Goal: Information Seeking & Learning: Learn about a topic

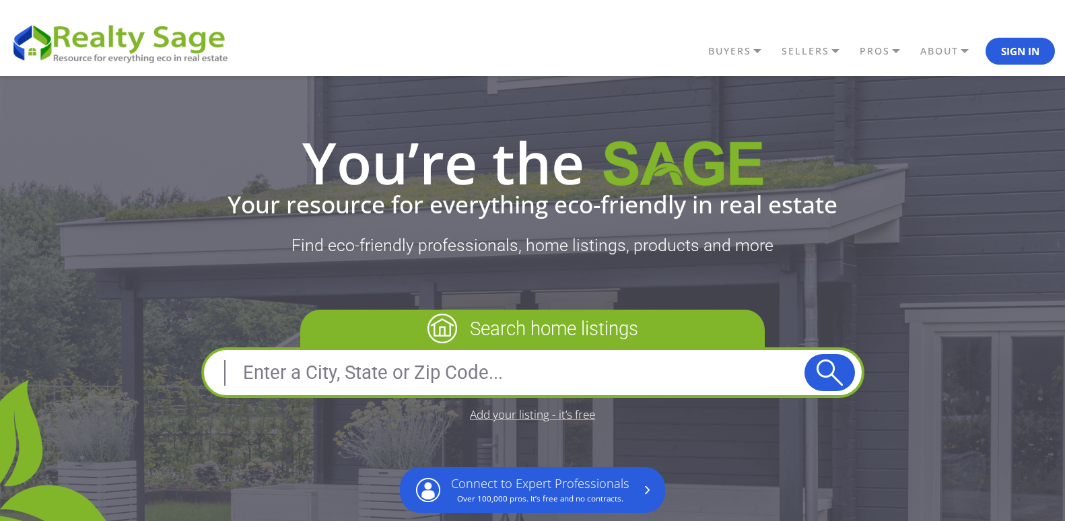
click at [1008, 49] on button "Sign In" at bounding box center [1020, 51] width 69 height 27
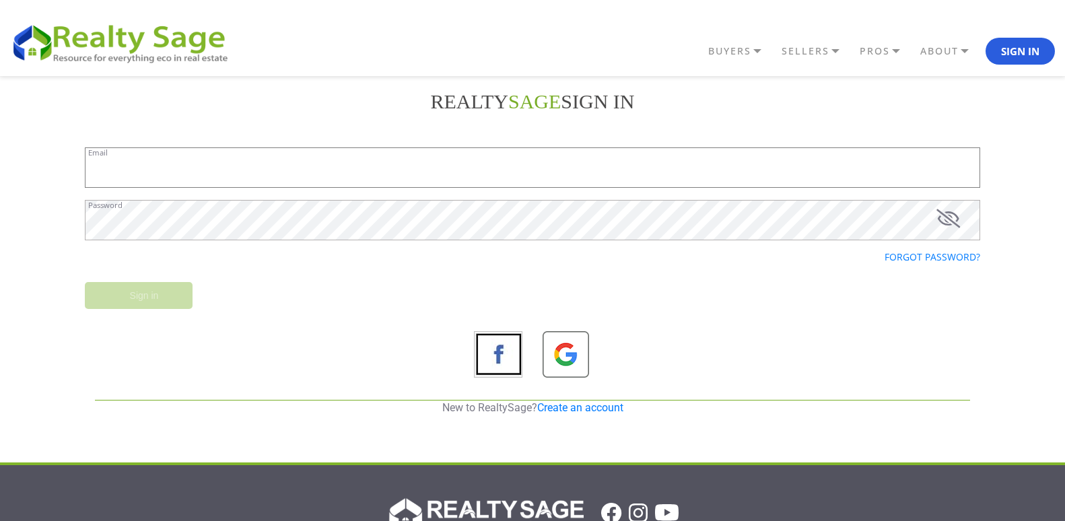
click at [290, 168] on input "Email" at bounding box center [533, 167] width 896 height 40
type input "[EMAIL_ADDRESS][DOMAIN_NAME]"
click at [153, 299] on input "Sign in" at bounding box center [139, 295] width 108 height 27
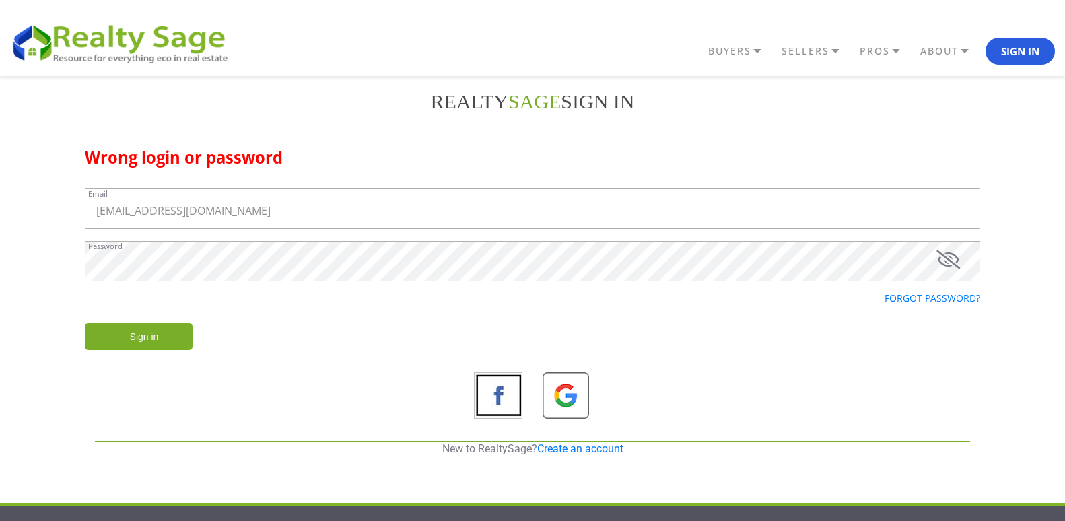
click at [94, 341] on input "Sign in" at bounding box center [139, 336] width 108 height 27
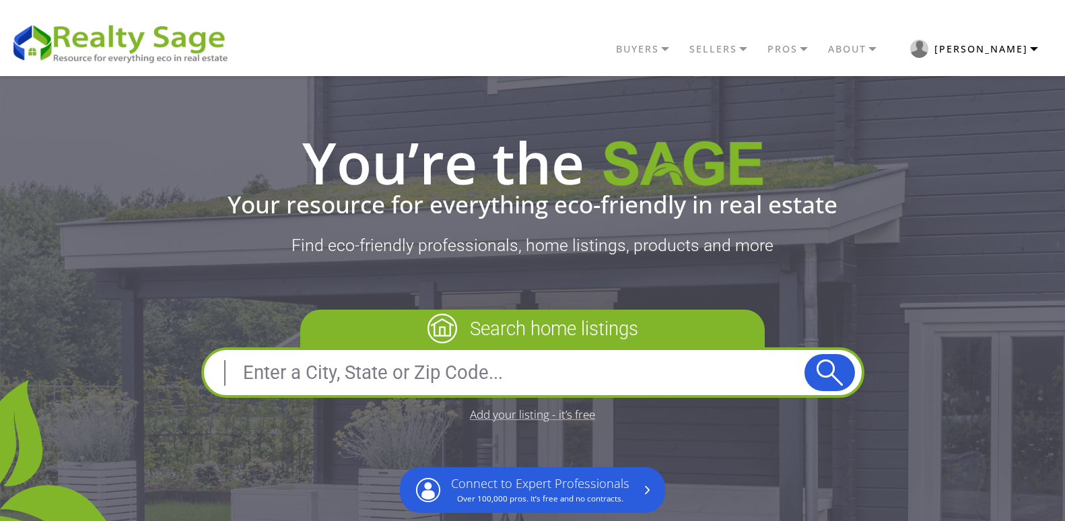
click at [1004, 53] on button "Steve" at bounding box center [975, 49] width 162 height 32
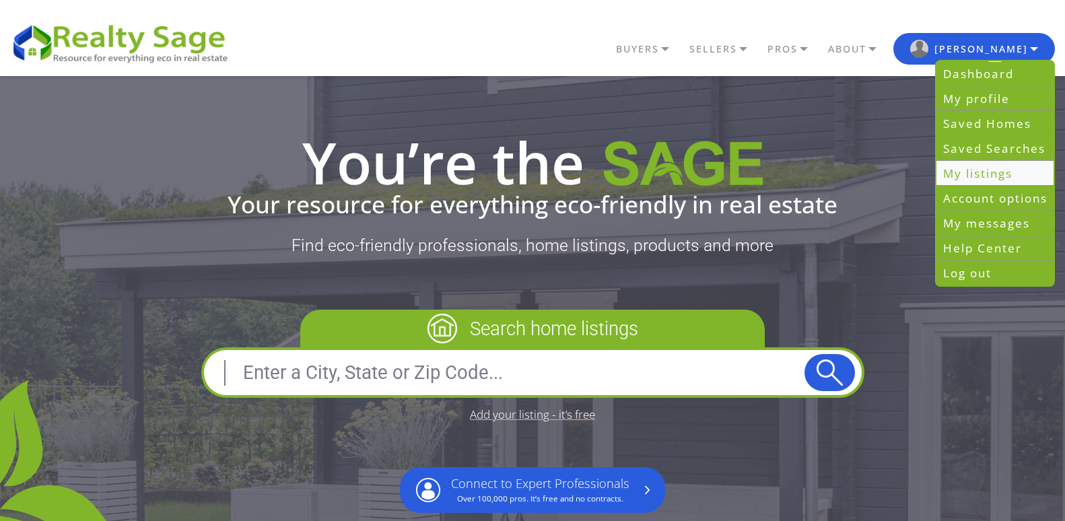
click at [986, 176] on link "My listings" at bounding box center [995, 174] width 117 height 25
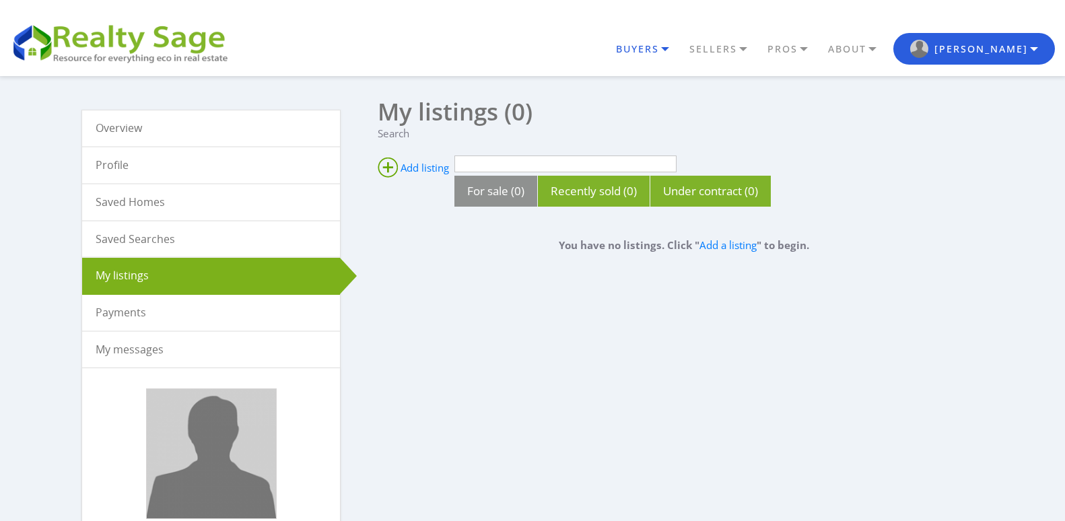
click at [686, 49] on link "BUYERS" at bounding box center [649, 49] width 73 height 23
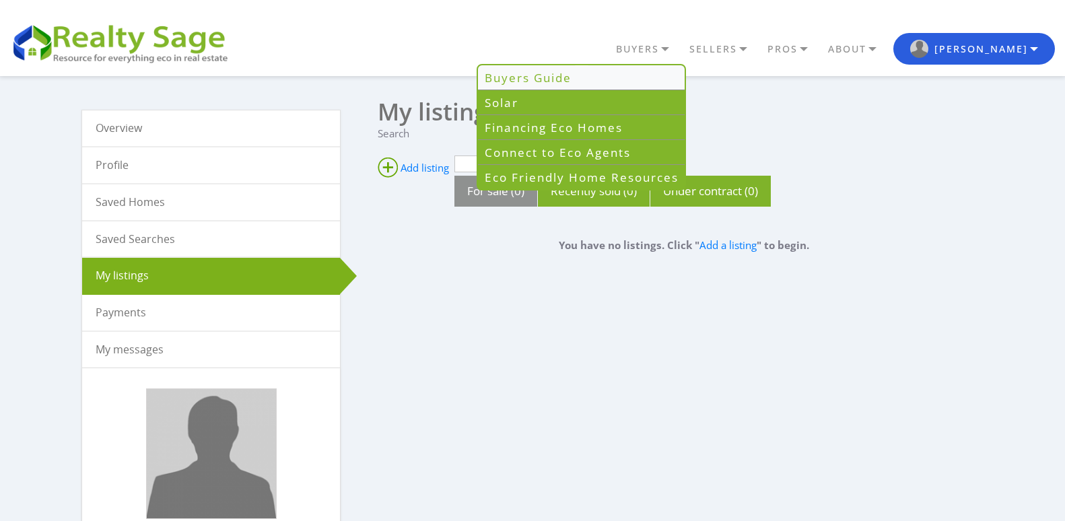
click at [615, 74] on link "Buyers Guide" at bounding box center [581, 77] width 207 height 25
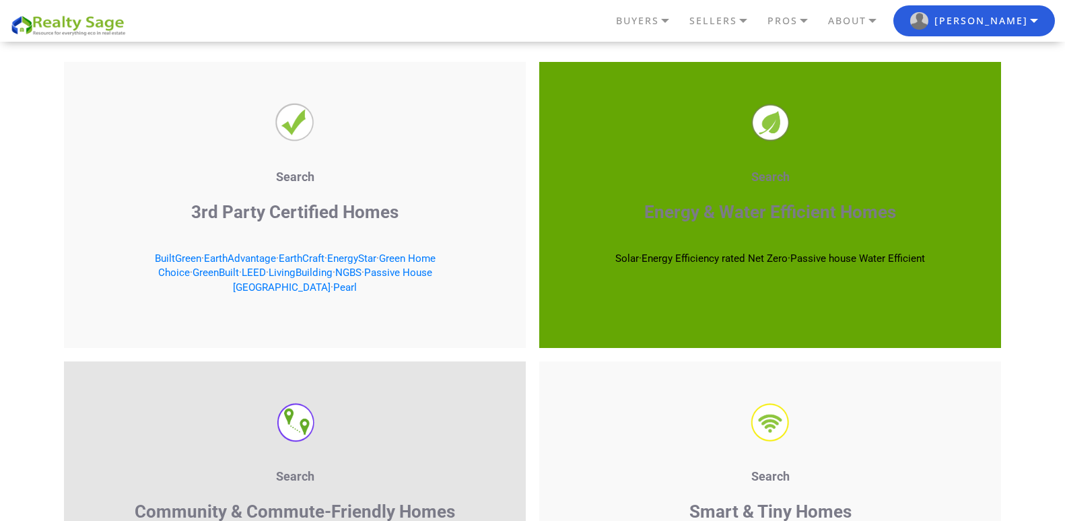
scroll to position [1993, 0]
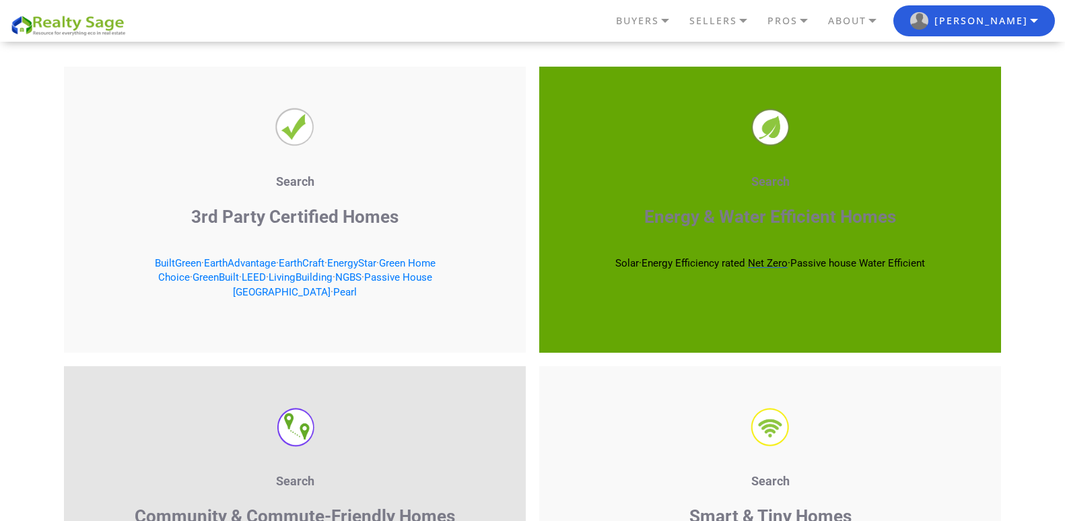
click at [769, 261] on span "Net Zero" at bounding box center [768, 263] width 40 height 12
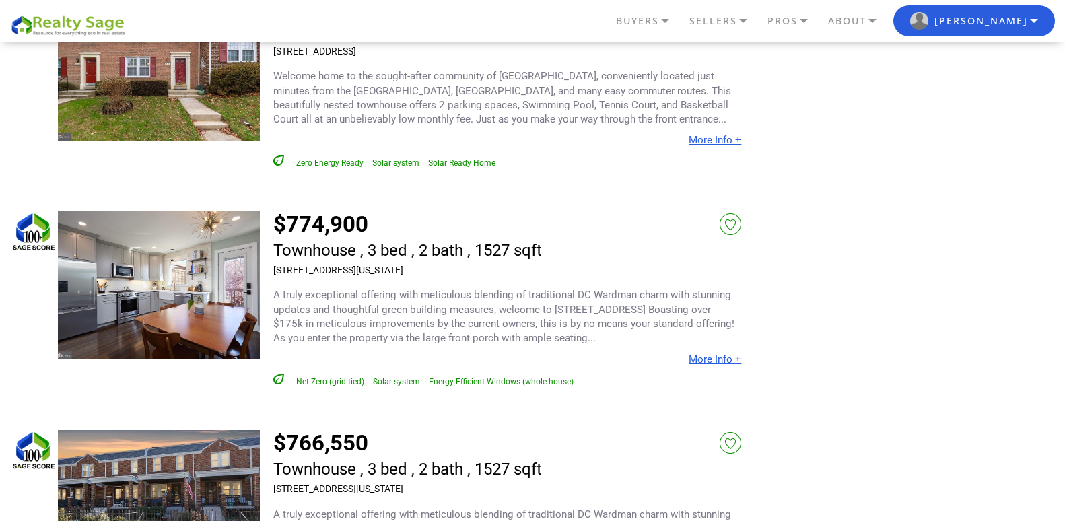
scroll to position [3501, 0]
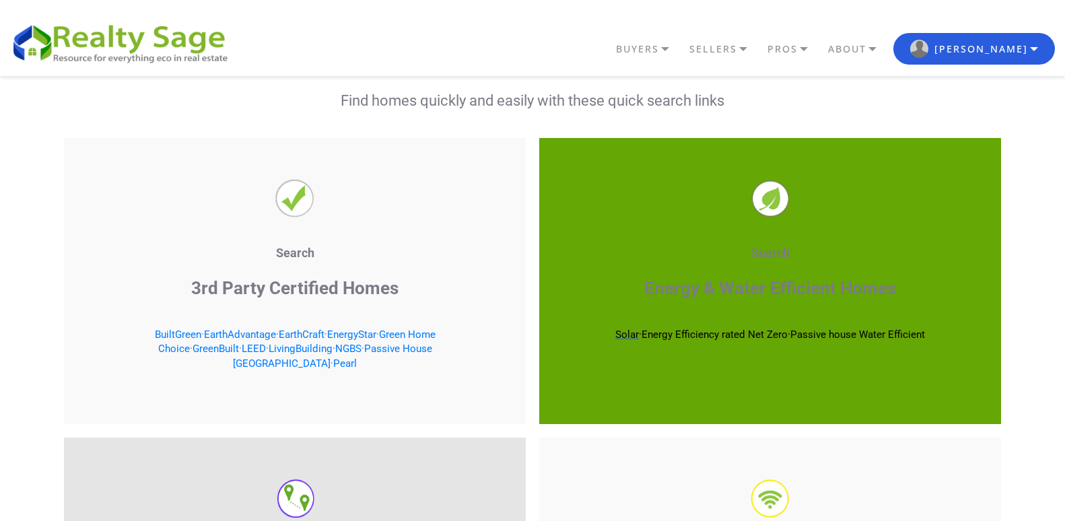
click at [615, 334] on span "Solar" at bounding box center [627, 335] width 24 height 12
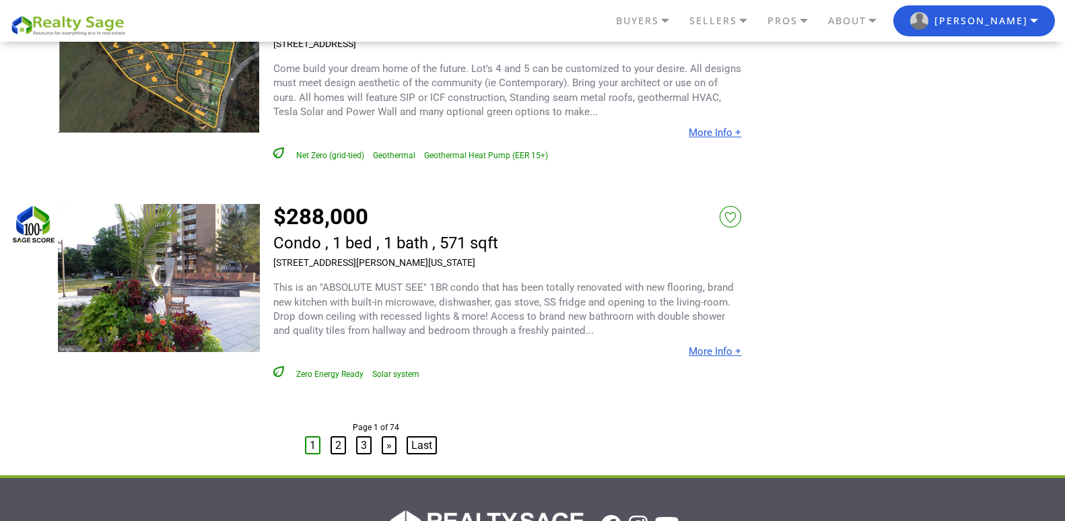
scroll to position [6437, 0]
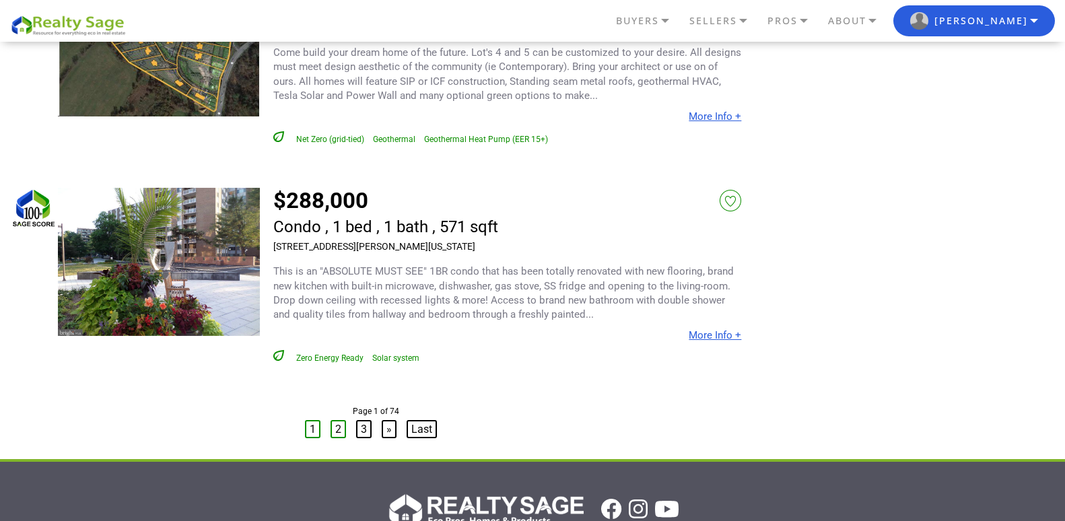
click at [333, 420] on link "2" at bounding box center [338, 429] width 15 height 18
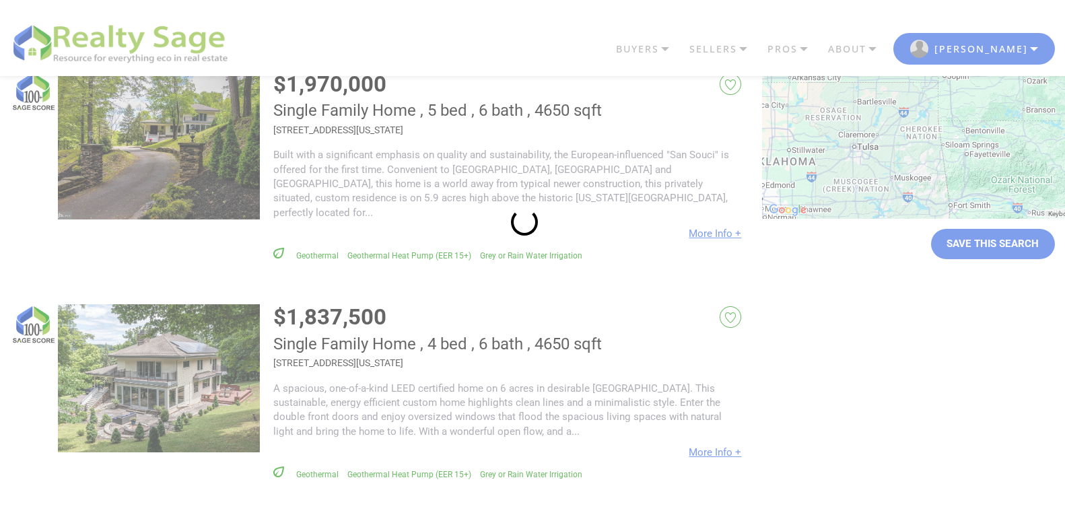
scroll to position [0, 0]
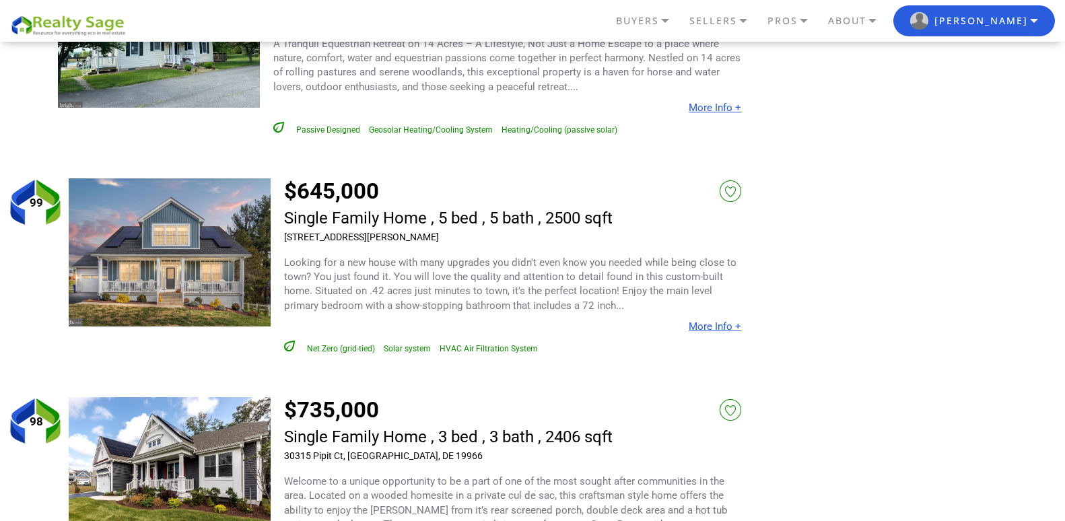
scroll to position [1185, 0]
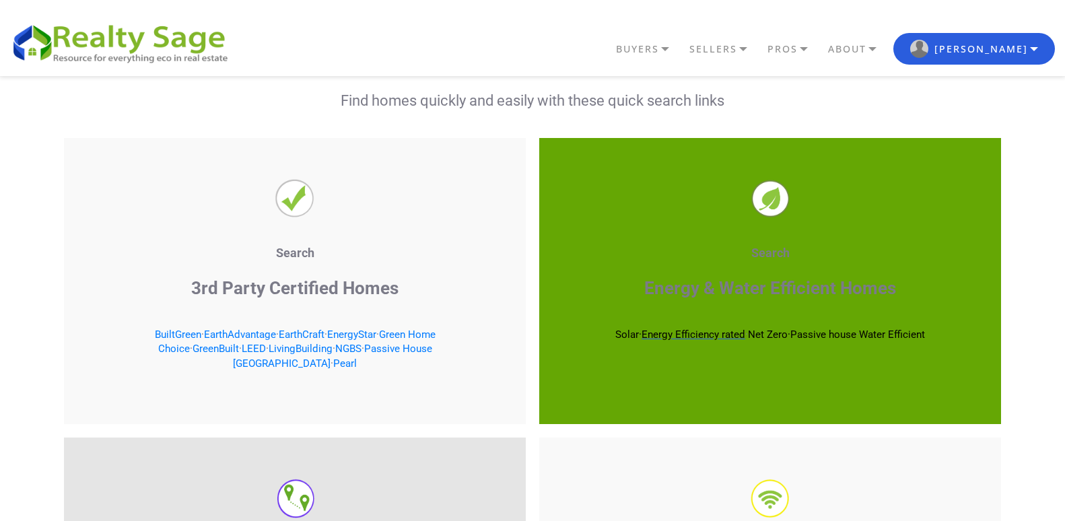
click at [677, 332] on span "Energy Efficiency rated" at bounding box center [694, 335] width 104 height 12
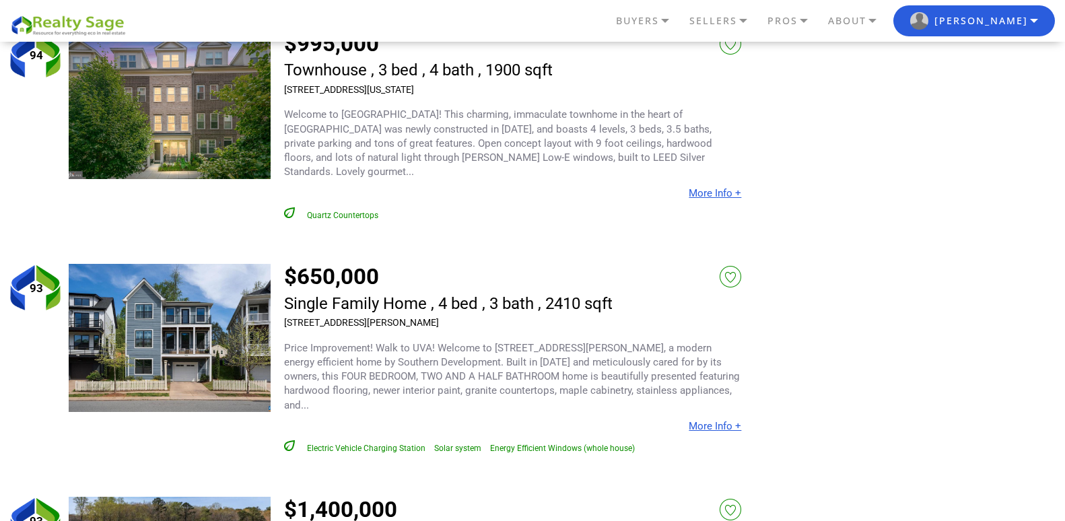
scroll to position [3932, 0]
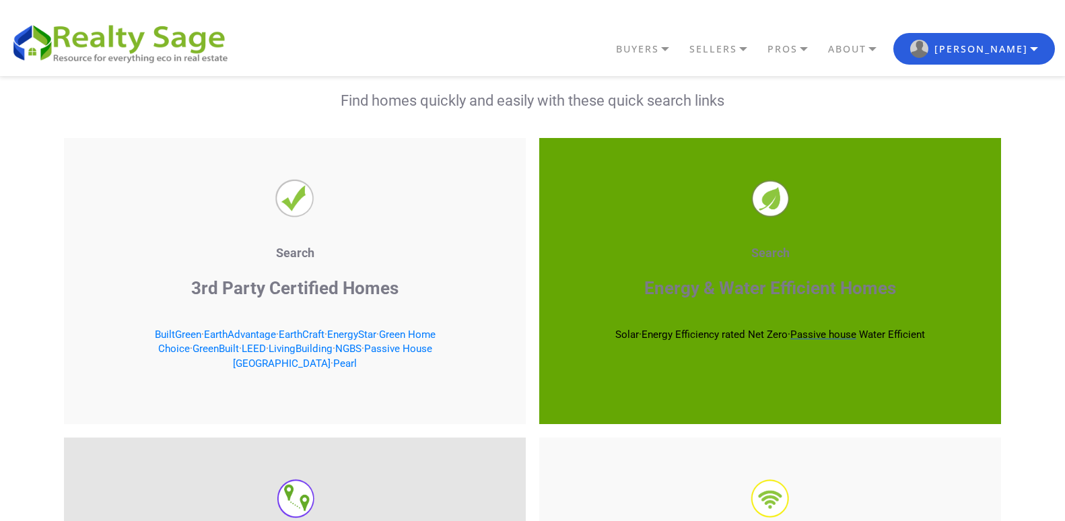
click at [834, 331] on span "Passive house" at bounding box center [823, 335] width 66 height 12
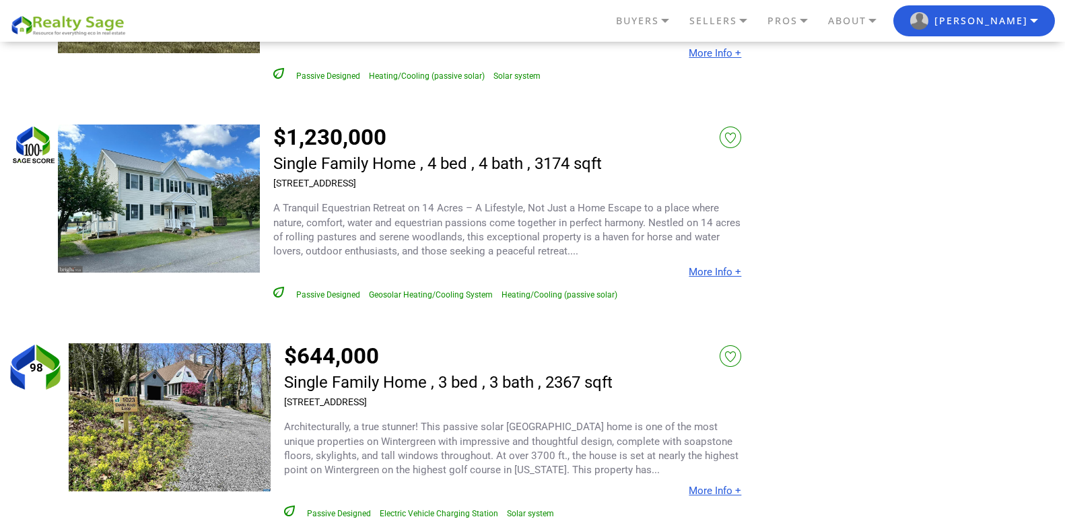
scroll to position [1427, 0]
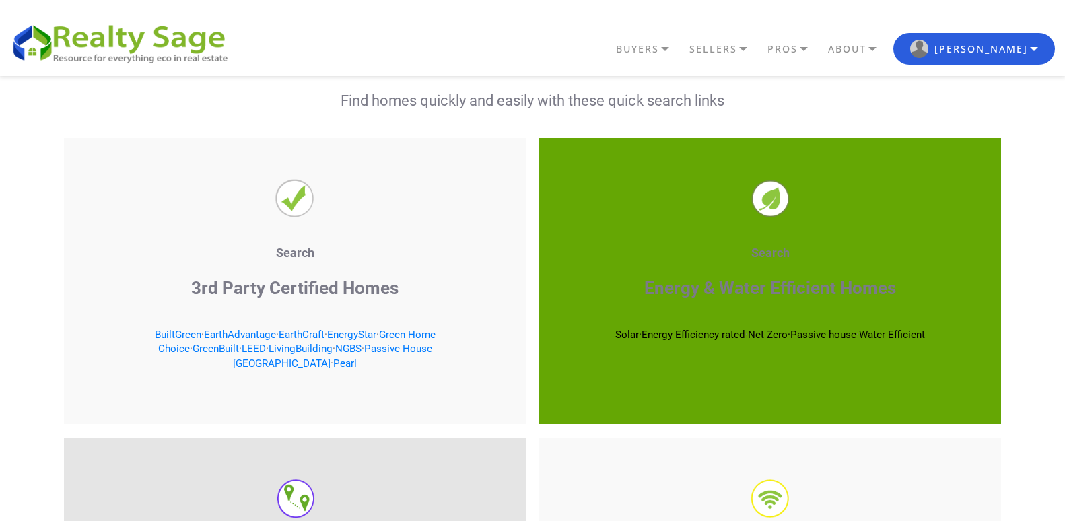
click at [907, 337] on span "Water Efficient" at bounding box center [892, 335] width 66 height 12
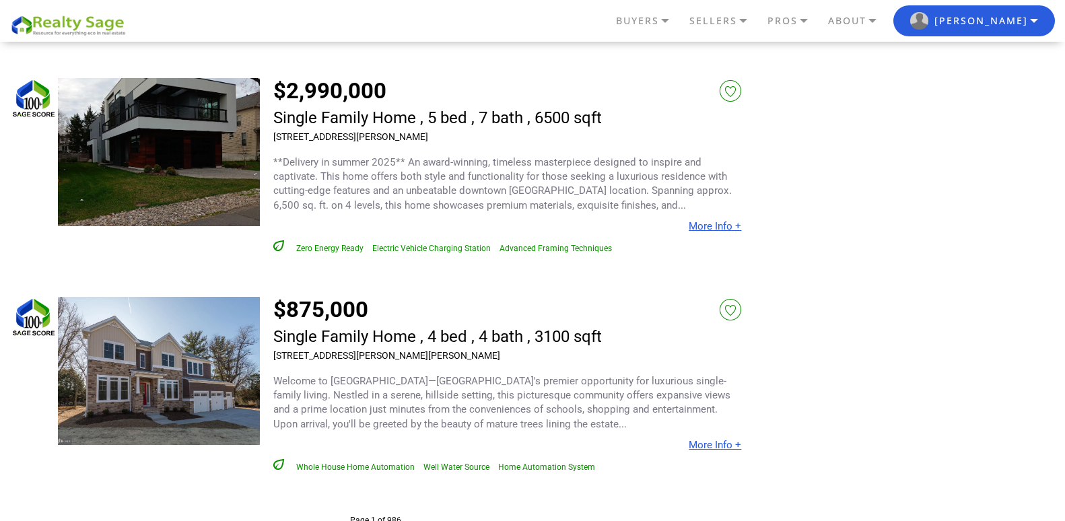
scroll to position [6383, 0]
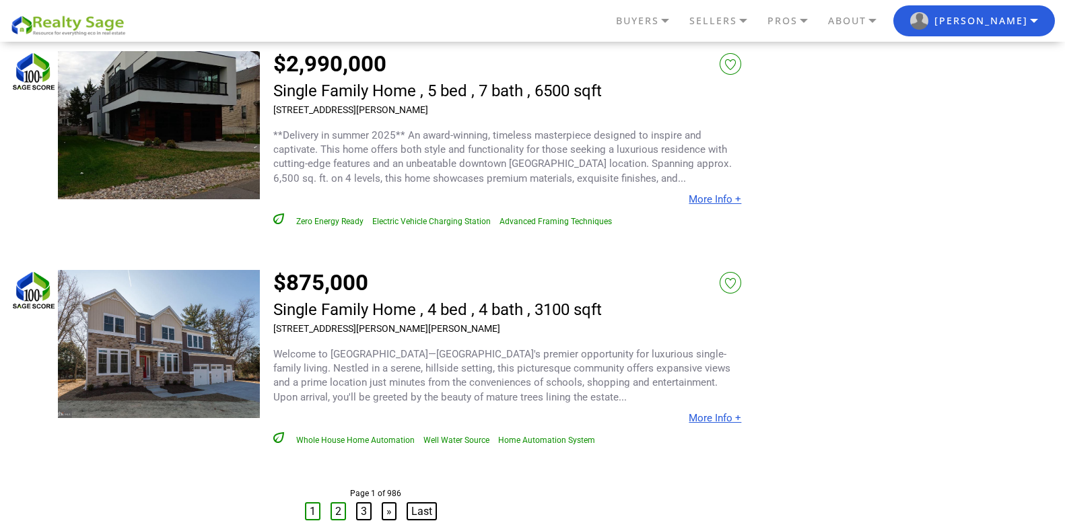
click at [339, 502] on link "2" at bounding box center [338, 511] width 15 height 18
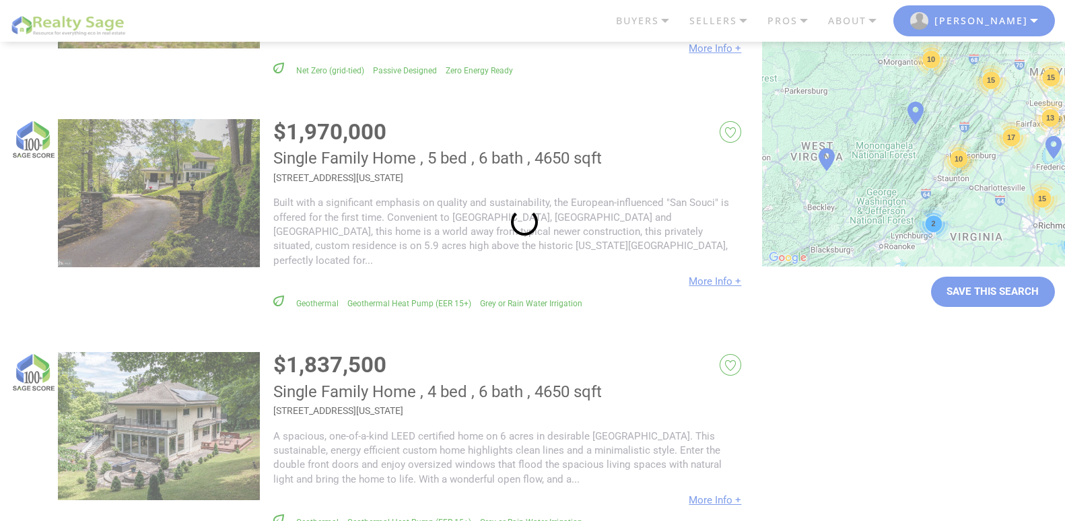
scroll to position [404, 0]
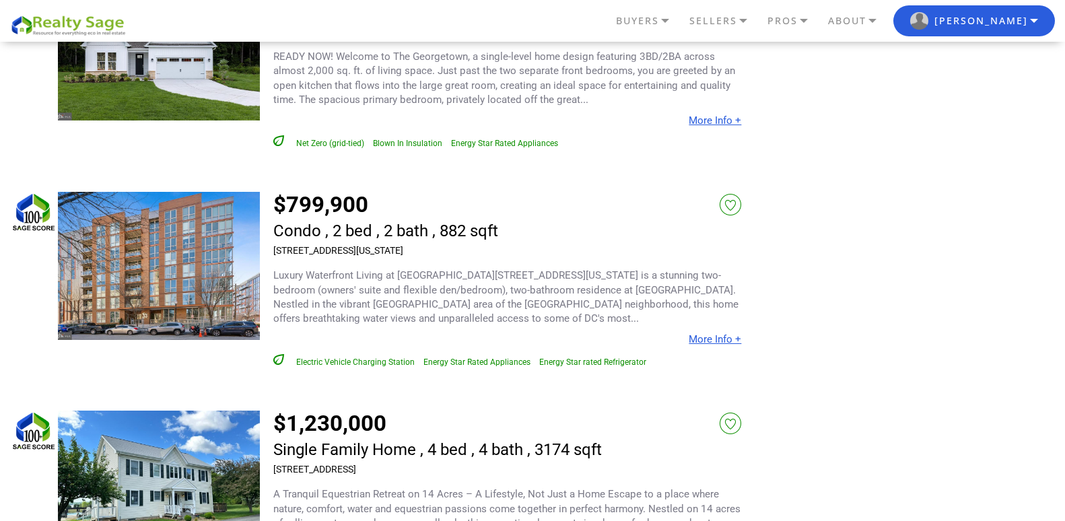
scroll to position [3798, 0]
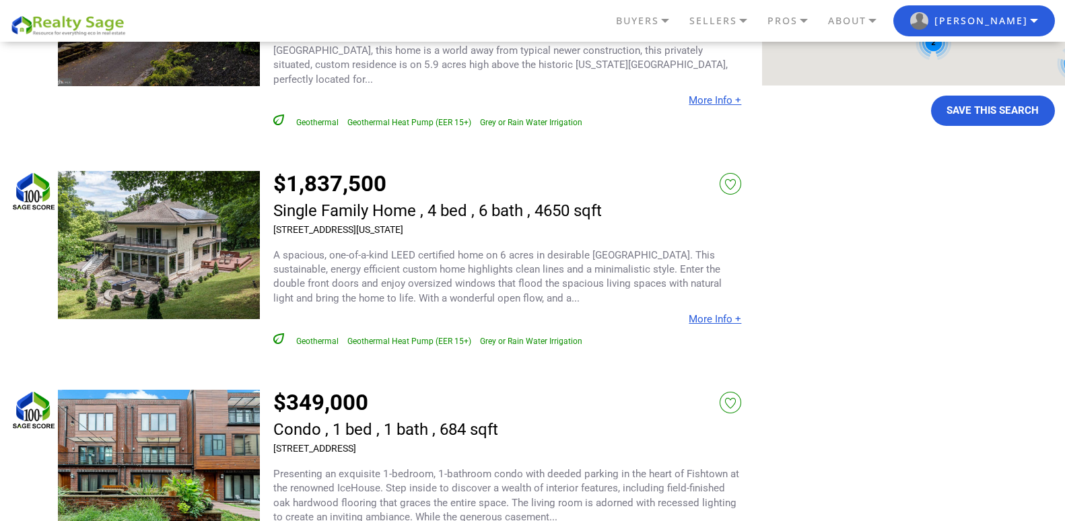
scroll to position [404, 0]
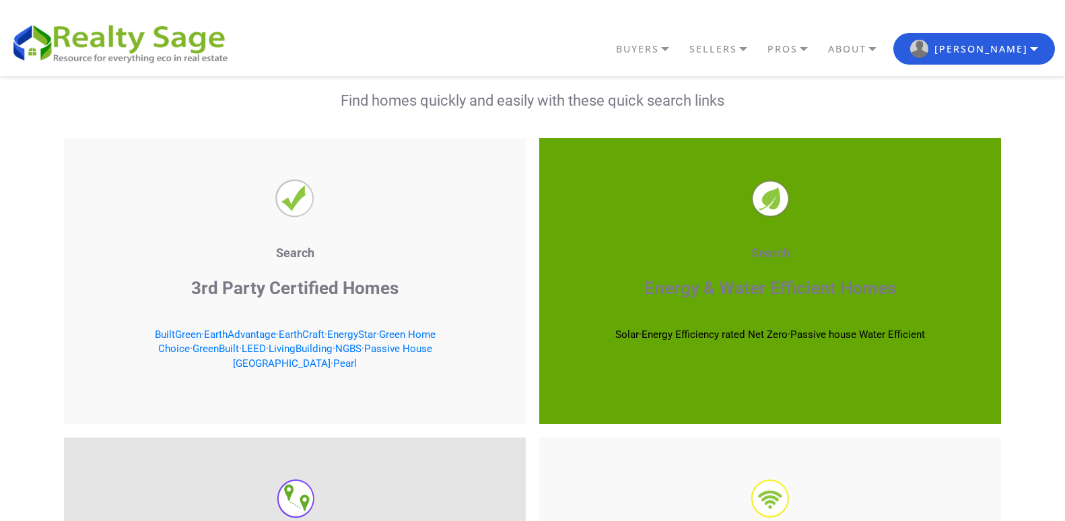
click at [3, 356] on div "Custom Home Search Find homes quickly and easily with these quick search links …" at bounding box center [532, 361] width 1085 height 747
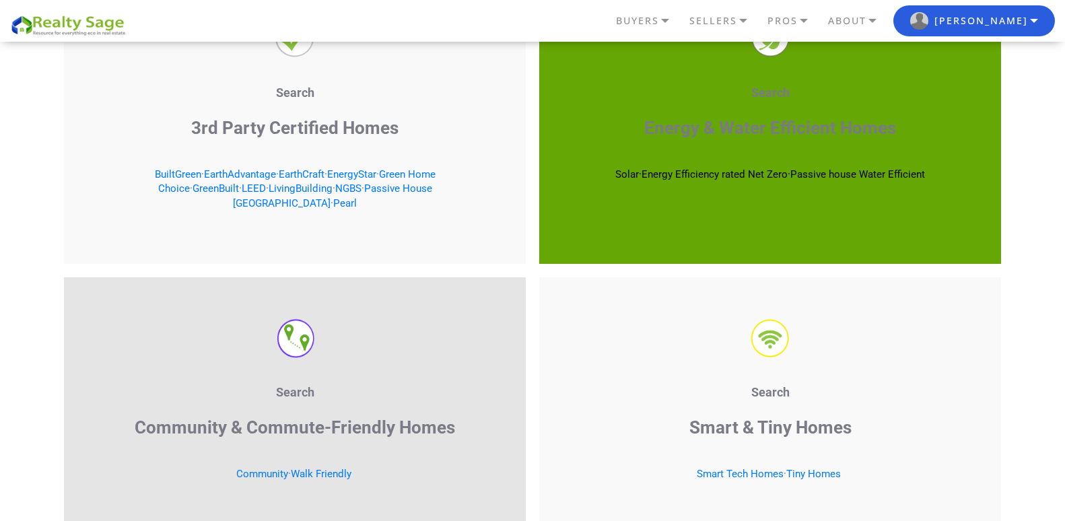
scroll to position [2245, 0]
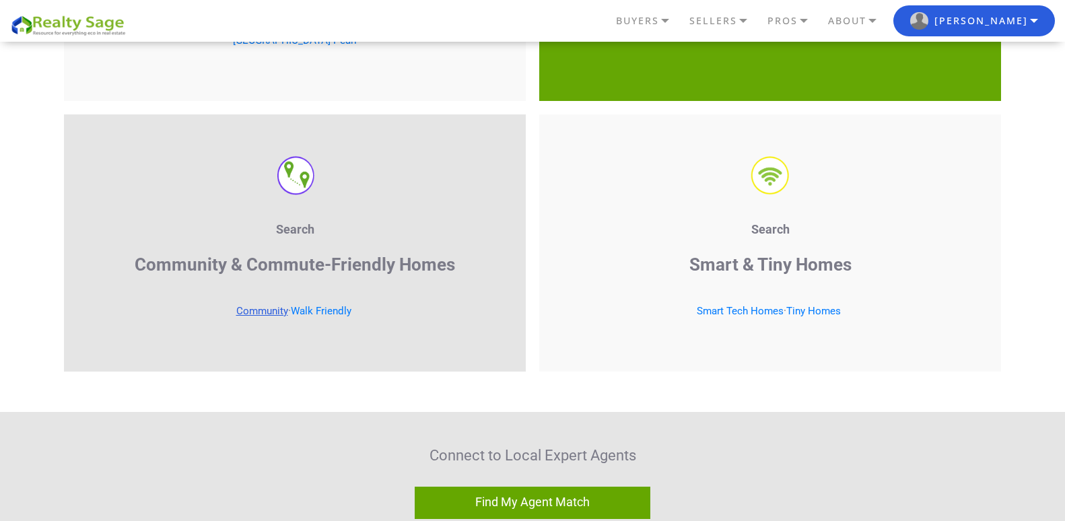
click at [274, 305] on link "Community" at bounding box center [262, 311] width 52 height 12
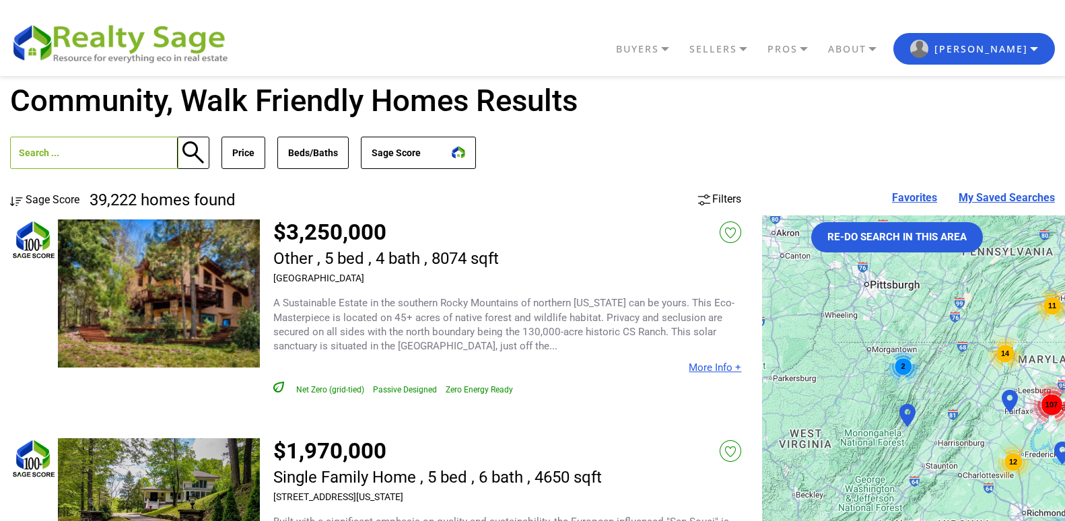
click at [71, 152] on input "text" at bounding box center [94, 153] width 168 height 32
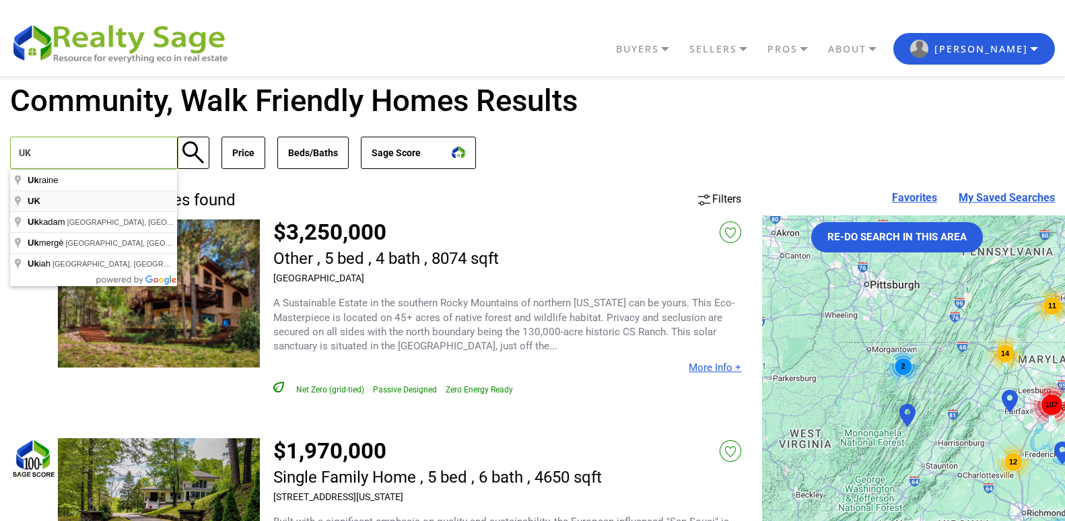
type input "UK"
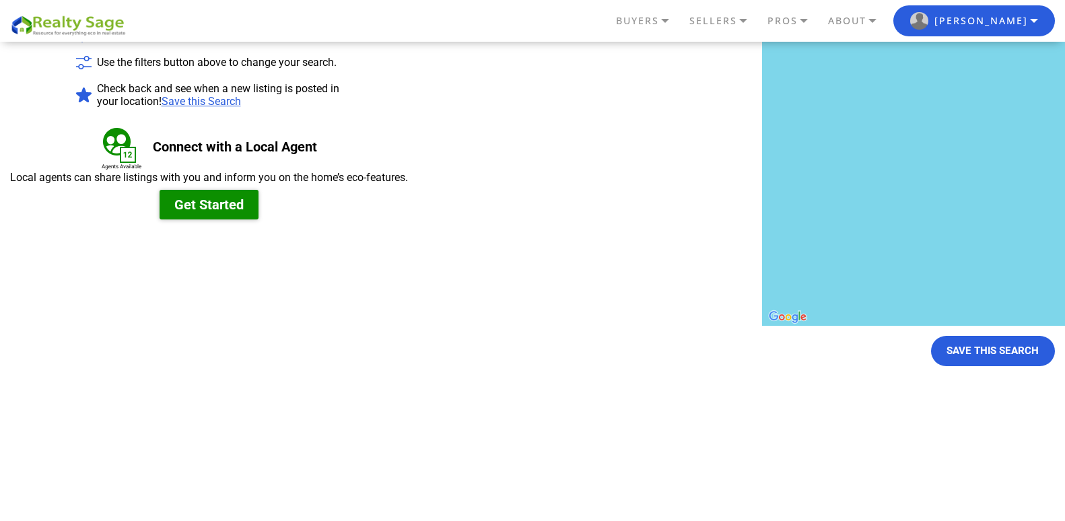
scroll to position [296, 0]
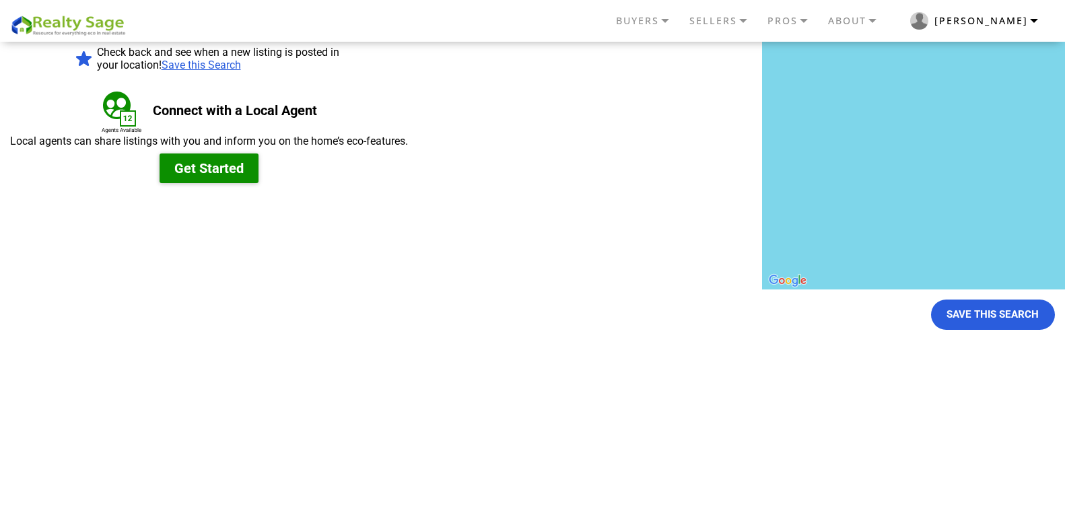
click at [1036, 22] on button "[PERSON_NAME]" at bounding box center [975, 21] width 162 height 32
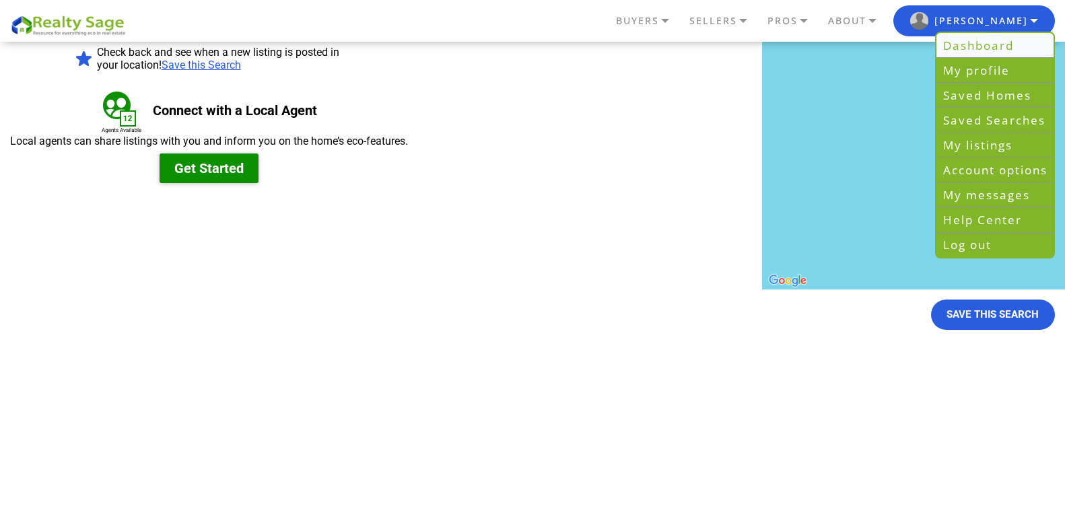
click at [968, 53] on link "Dashboard" at bounding box center [995, 45] width 117 height 25
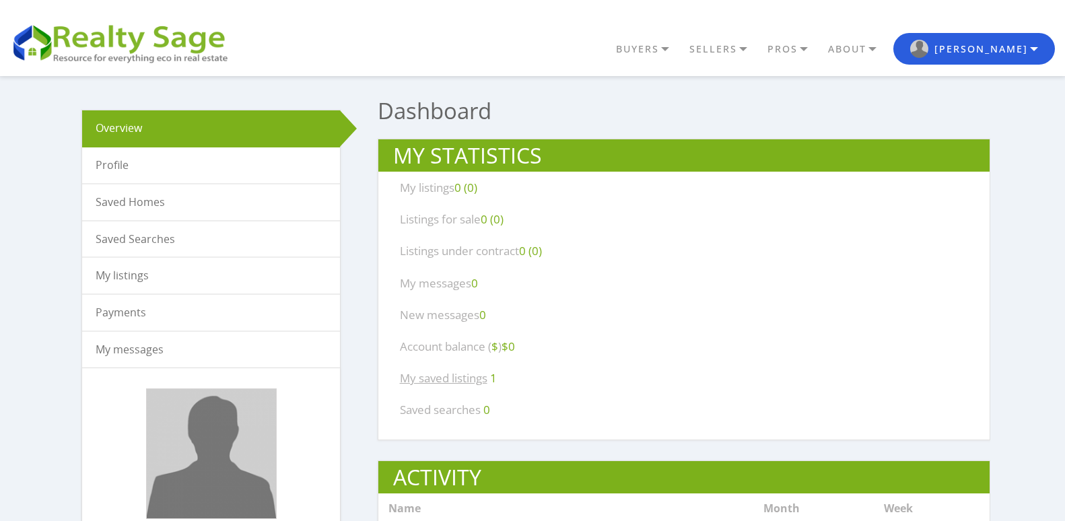
click at [461, 382] on link "My saved listings" at bounding box center [444, 377] width 88 height 15
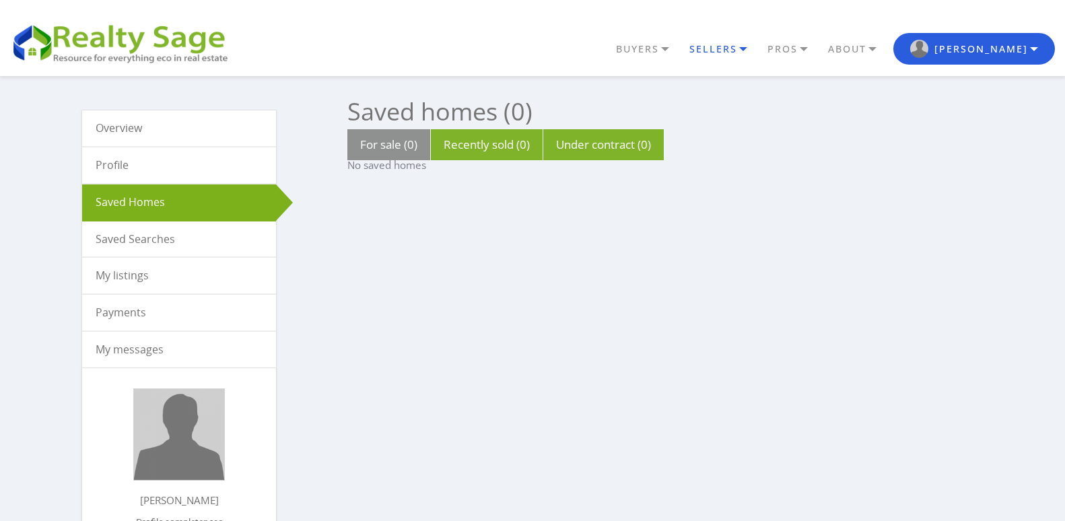
click at [686, 44] on link "SELLERS" at bounding box center [649, 49] width 73 height 23
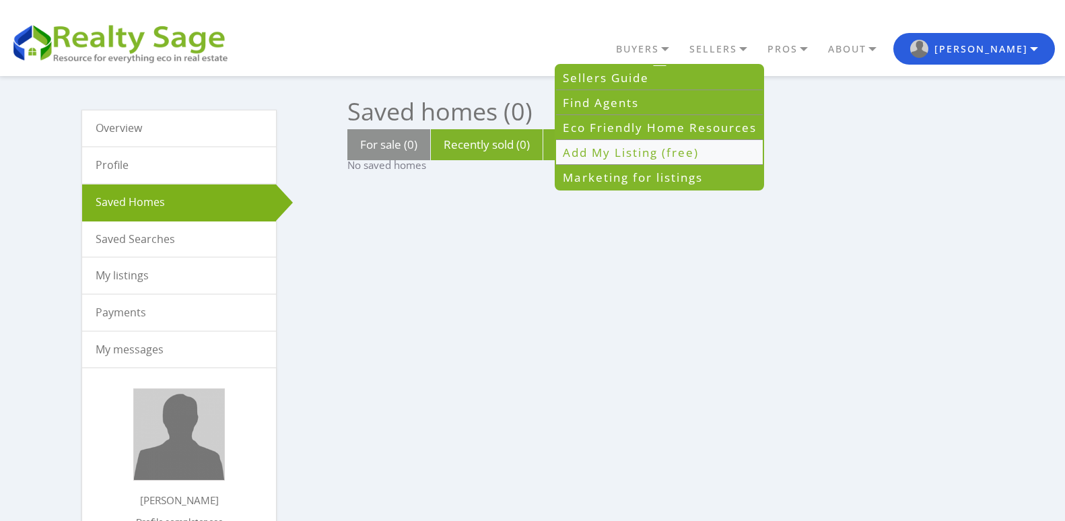
click at [704, 162] on link "Add My Listing (free)" at bounding box center [659, 153] width 207 height 25
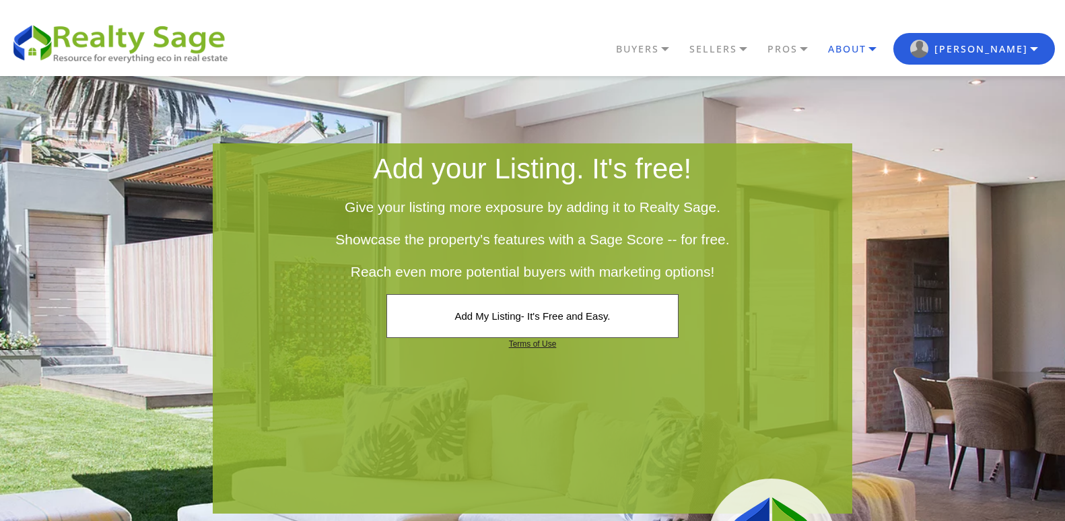
click at [686, 50] on link "ABOUT" at bounding box center [649, 49] width 73 height 23
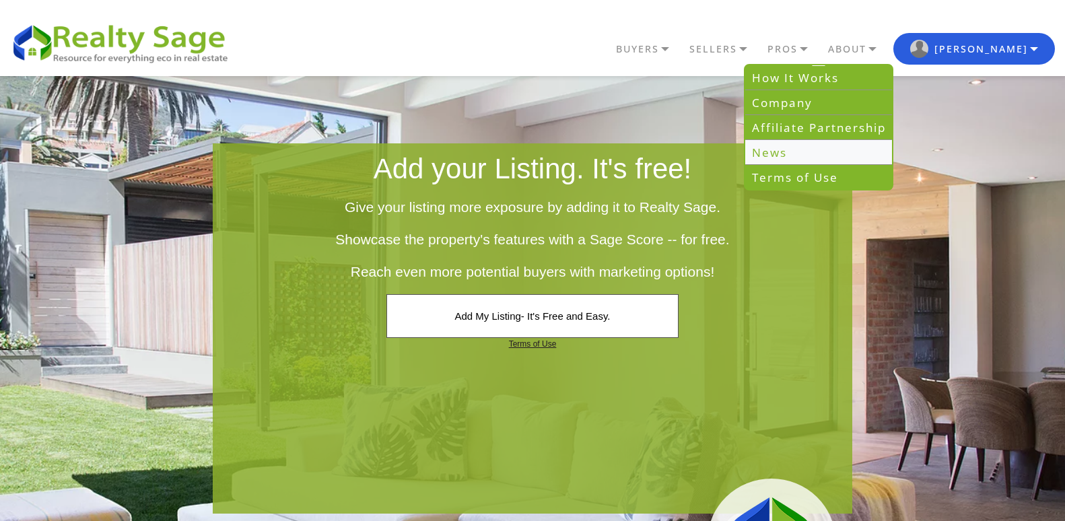
click at [833, 148] on link "News" at bounding box center [818, 153] width 147 height 25
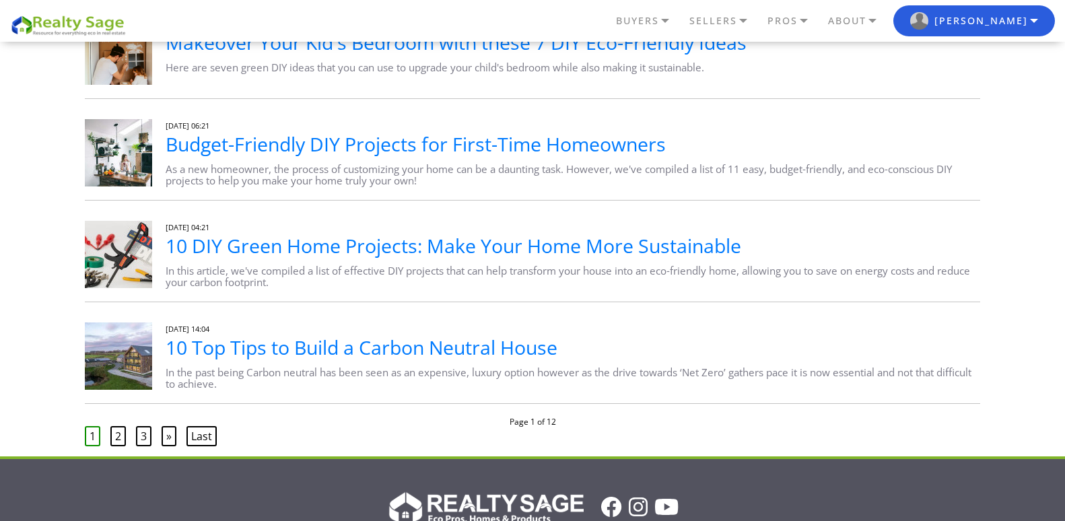
scroll to position [835, 0]
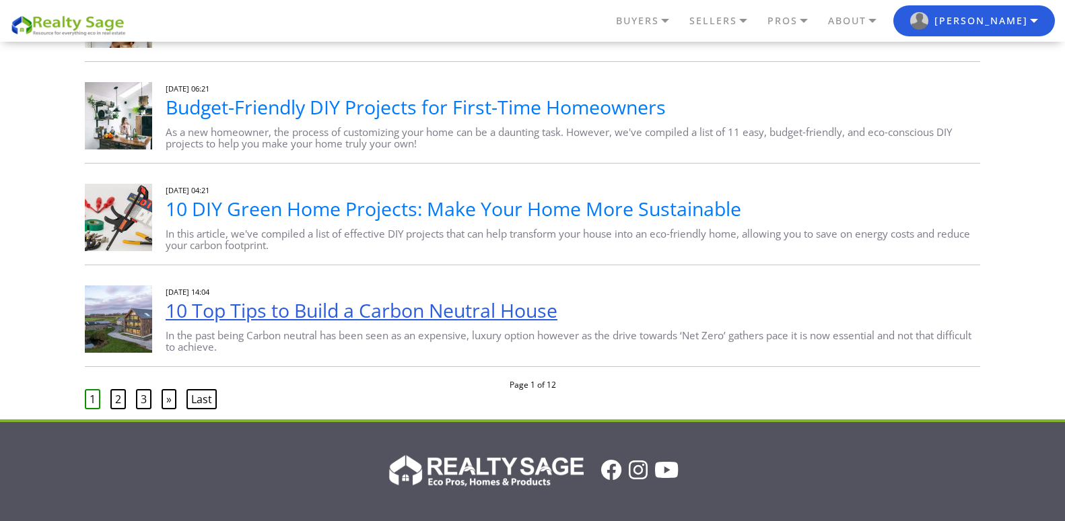
click at [438, 317] on link "10 Top Tips to Build a Carbon Neutral House" at bounding box center [362, 311] width 392 height 26
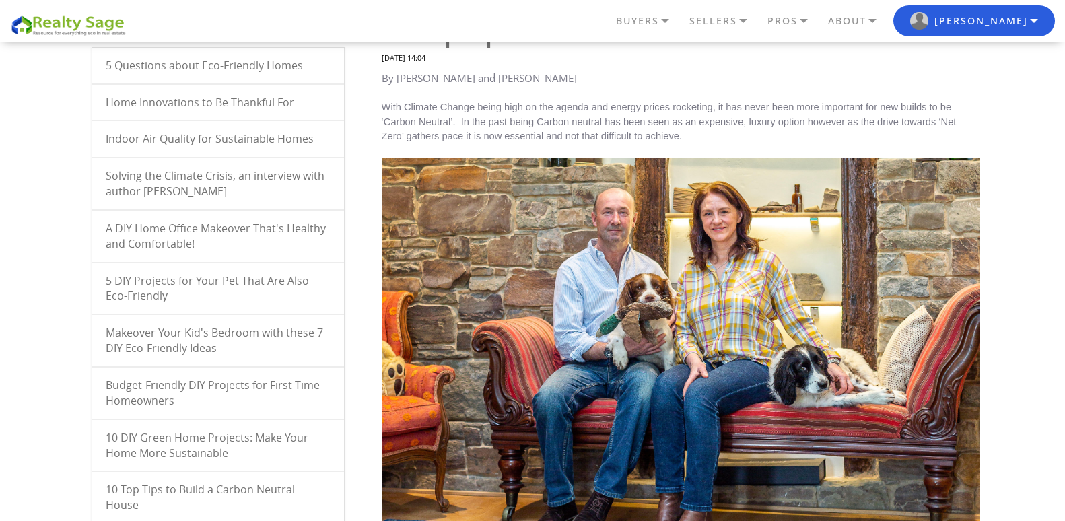
scroll to position [54, 0]
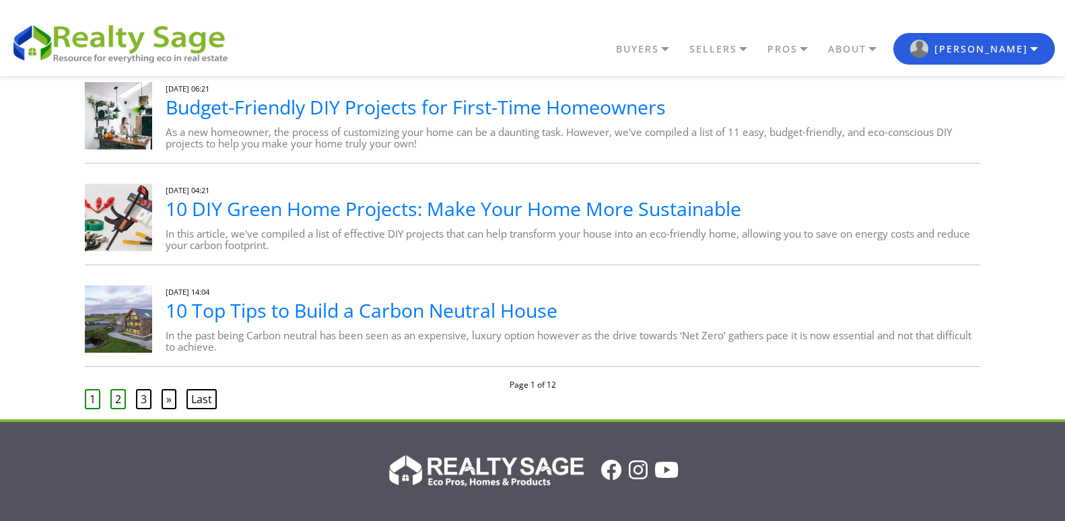
click at [115, 396] on link "2" at bounding box center [117, 399] width 15 height 20
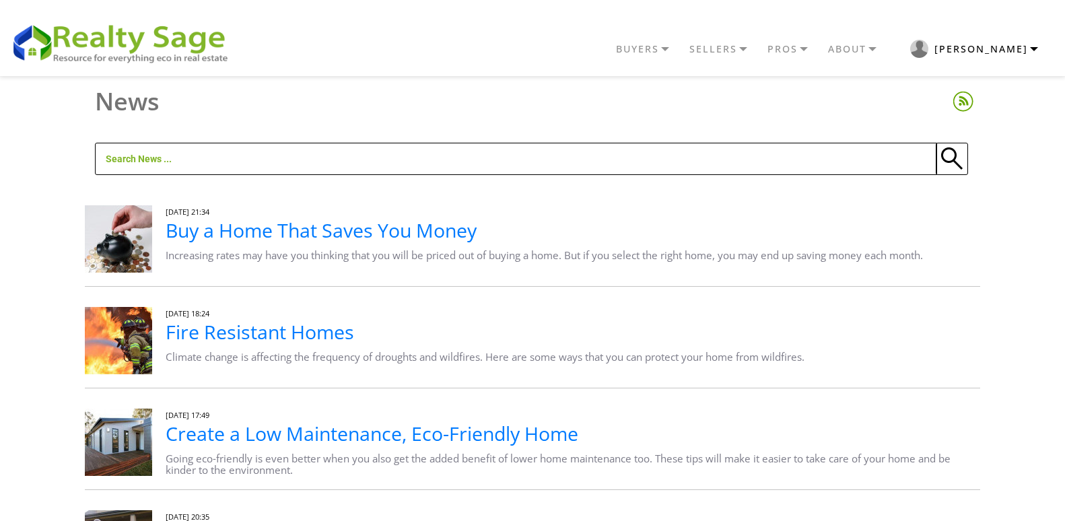
click at [1036, 45] on button "Steve" at bounding box center [975, 49] width 162 height 32
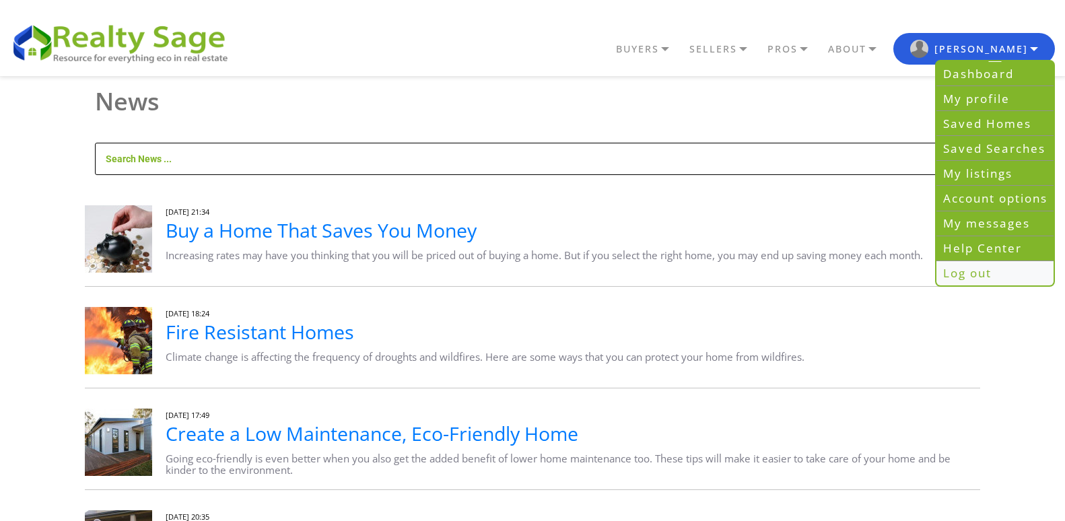
click at [959, 273] on link "Log out" at bounding box center [995, 273] width 117 height 24
